Goal: Find specific page/section: Find specific page/section

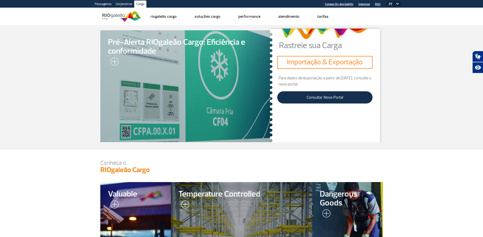
click at [422, 79] on section "Pré-Alerta RIOgaleão Cargo: Eficiência e conformidade Rastreie sua Carga Import…" at bounding box center [241, 87] width 483 height 125
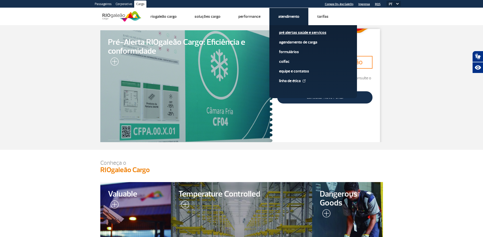
click at [287, 35] on link "Pré alertas Saúde e Serviços" at bounding box center [313, 33] width 68 height 6
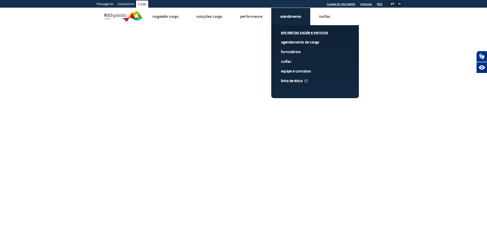
click at [290, 33] on link "Pré alertas Saúde e Serviços" at bounding box center [315, 33] width 68 height 6
click at [297, 30] on link "Pré alertas Saúde e Serviços" at bounding box center [315, 33] width 68 height 6
click at [296, 31] on link "Pré alertas Saúde e Serviços" at bounding box center [315, 33] width 68 height 6
click at [296, 34] on link "Pré alertas Saúde e Serviços" at bounding box center [315, 33] width 68 height 6
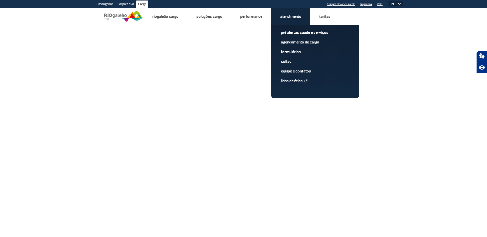
click at [296, 34] on link "Pré alertas Saúde e Serviços" at bounding box center [315, 33] width 68 height 6
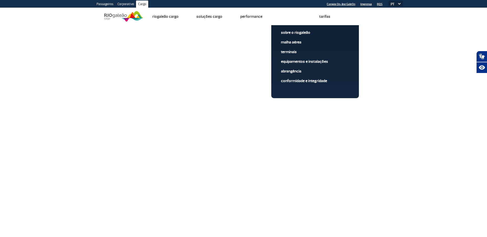
click at [121, 15] on img at bounding box center [123, 16] width 39 height 12
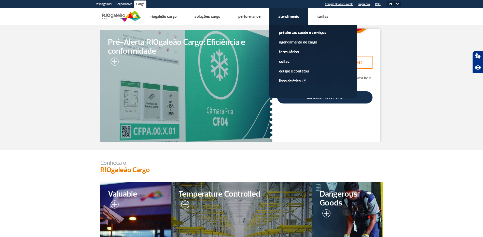
click at [288, 31] on link "Pré alertas Saúde e Serviços" at bounding box center [313, 33] width 68 height 6
